Goal: Information Seeking & Learning: Learn about a topic

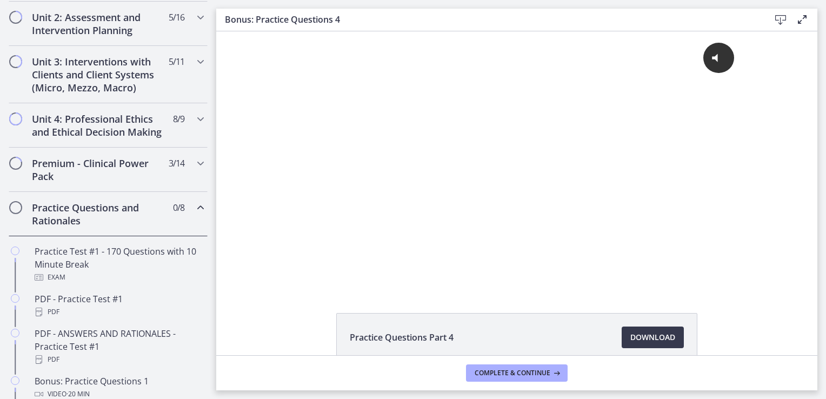
scroll to position [398, 0]
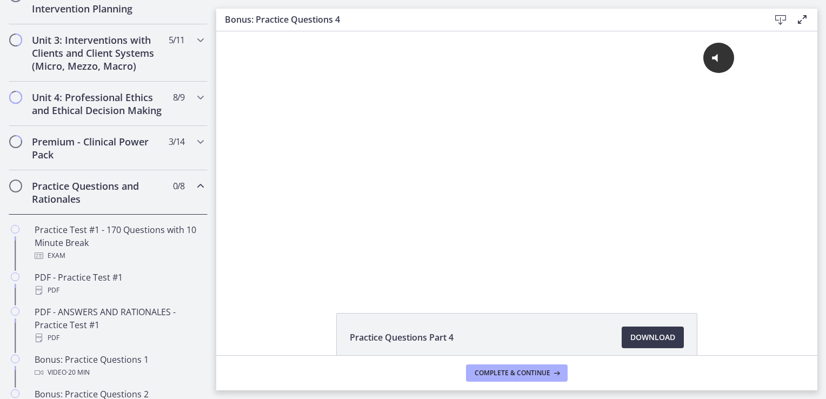
click at [250, 185] on div "Click for sound @keyframes VOLUME_SMALL_WAVE_FLASH { 0% { opacity: 0; } 33% { o…" at bounding box center [516, 159] width 601 height 257
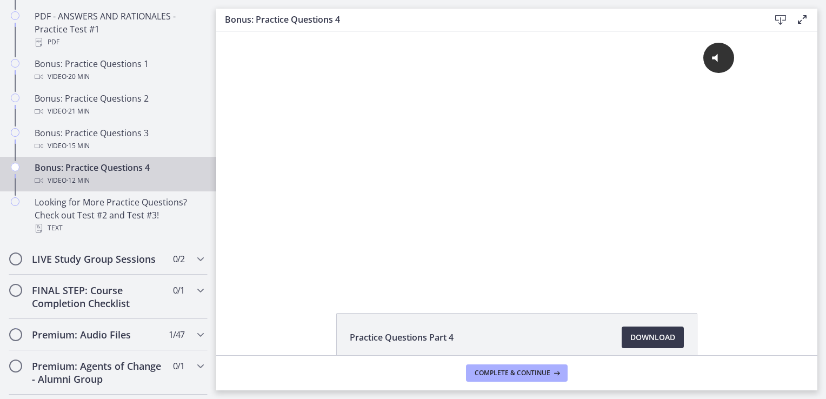
scroll to position [696, 0]
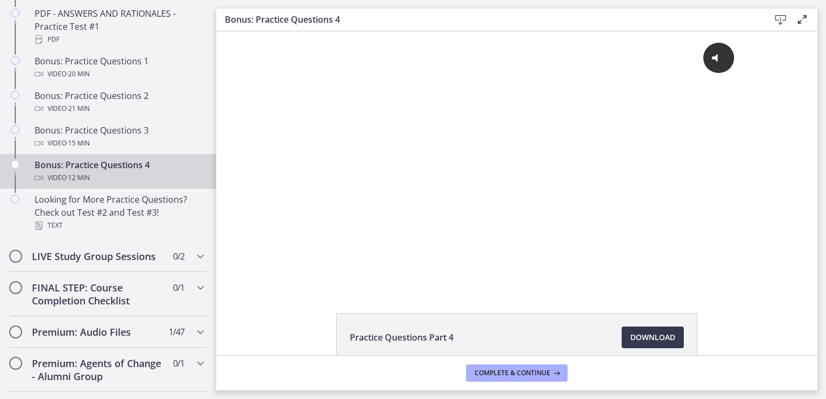
drag, startPoint x: 210, startPoint y: 160, endPoint x: 16, endPoint y: 205, distance: 199.6
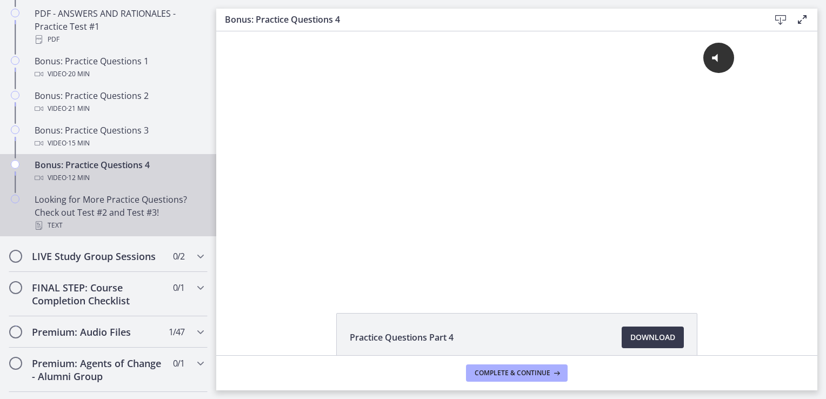
click at [132, 219] on div "Looking for More Practice Questions? Check out Test #2 and Test #3! Text" at bounding box center [119, 212] width 169 height 39
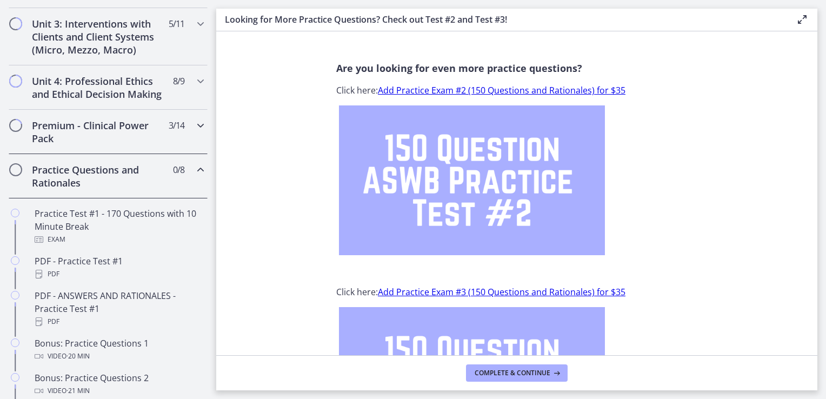
scroll to position [400, 0]
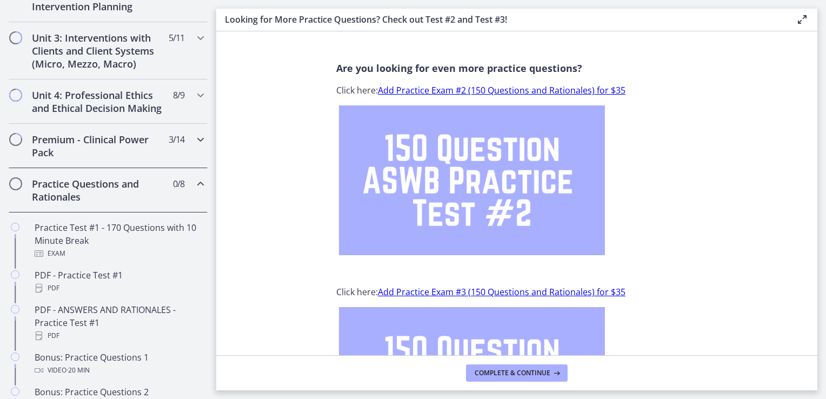
click at [192, 168] on div "Premium - Clinical Power Pack 3 / 14 Completed" at bounding box center [108, 146] width 199 height 44
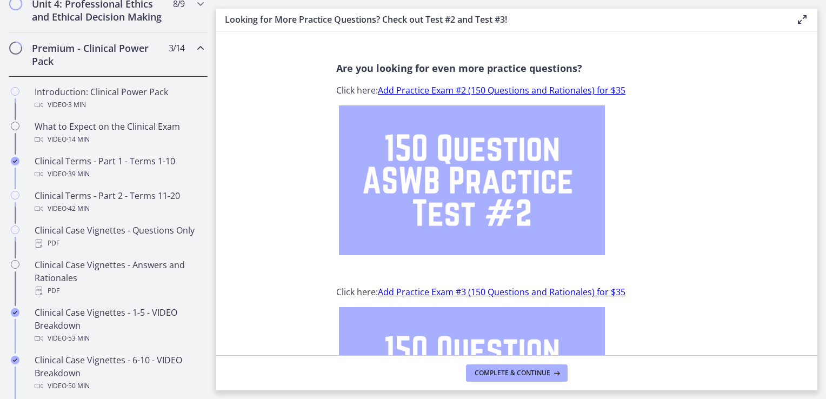
scroll to position [493, 0]
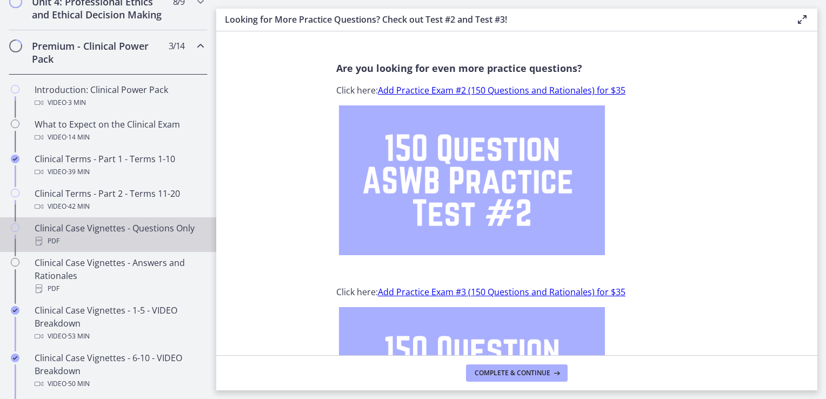
click at [159, 239] on div "Clinical Case Vignettes - Questions Only PDF" at bounding box center [119, 235] width 169 height 26
